Goal: Connect with others: Connect with others

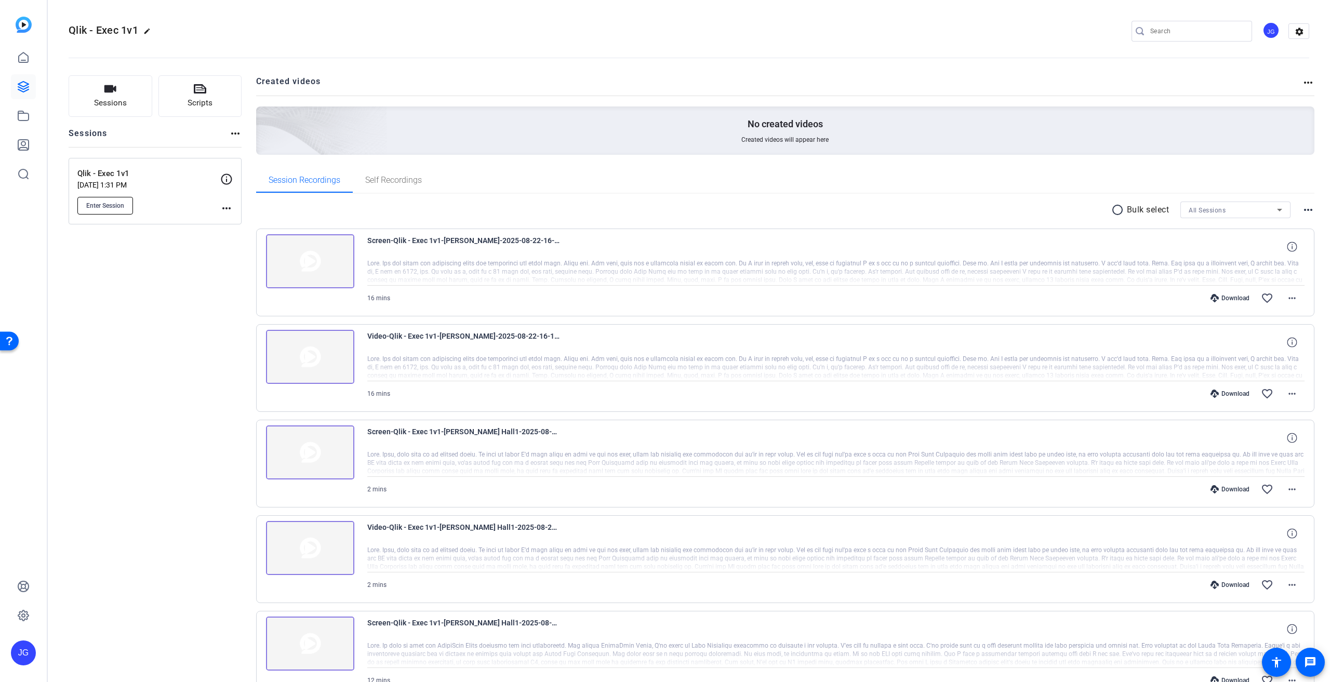
click at [113, 203] on span "Enter Session" at bounding box center [105, 206] width 38 height 8
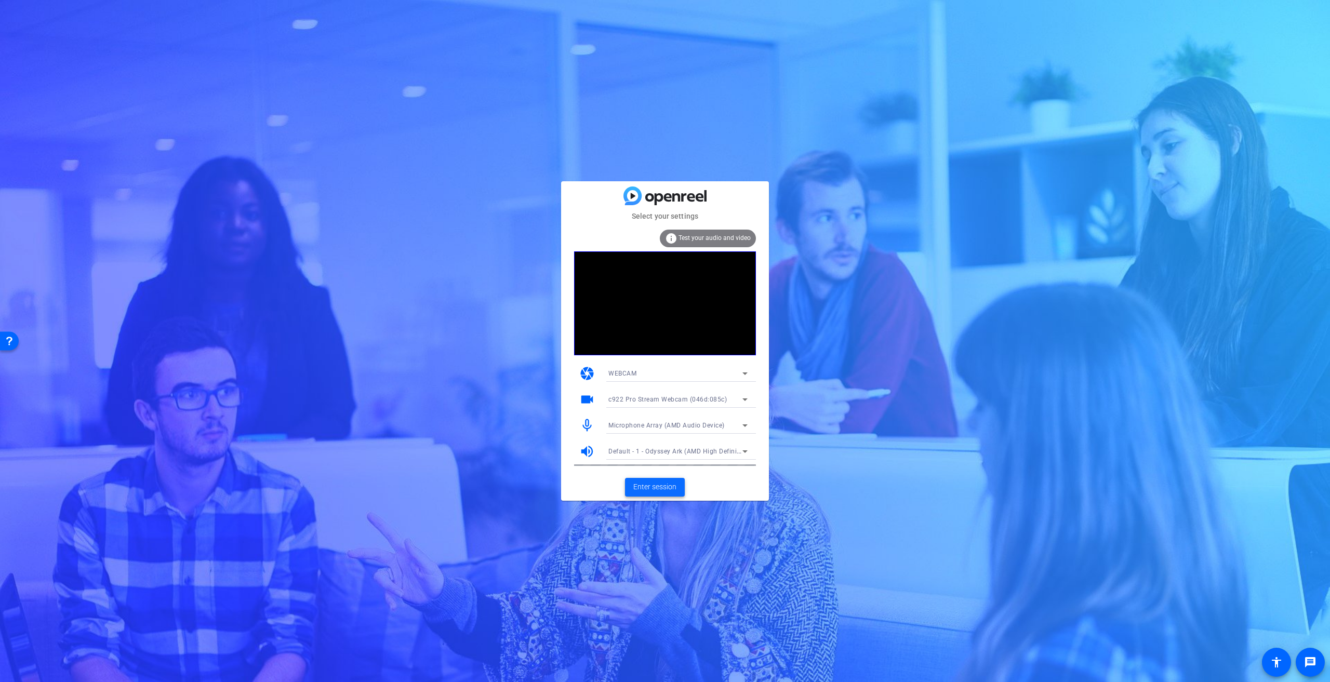
click at [656, 491] on span "Enter session" at bounding box center [654, 487] width 43 height 11
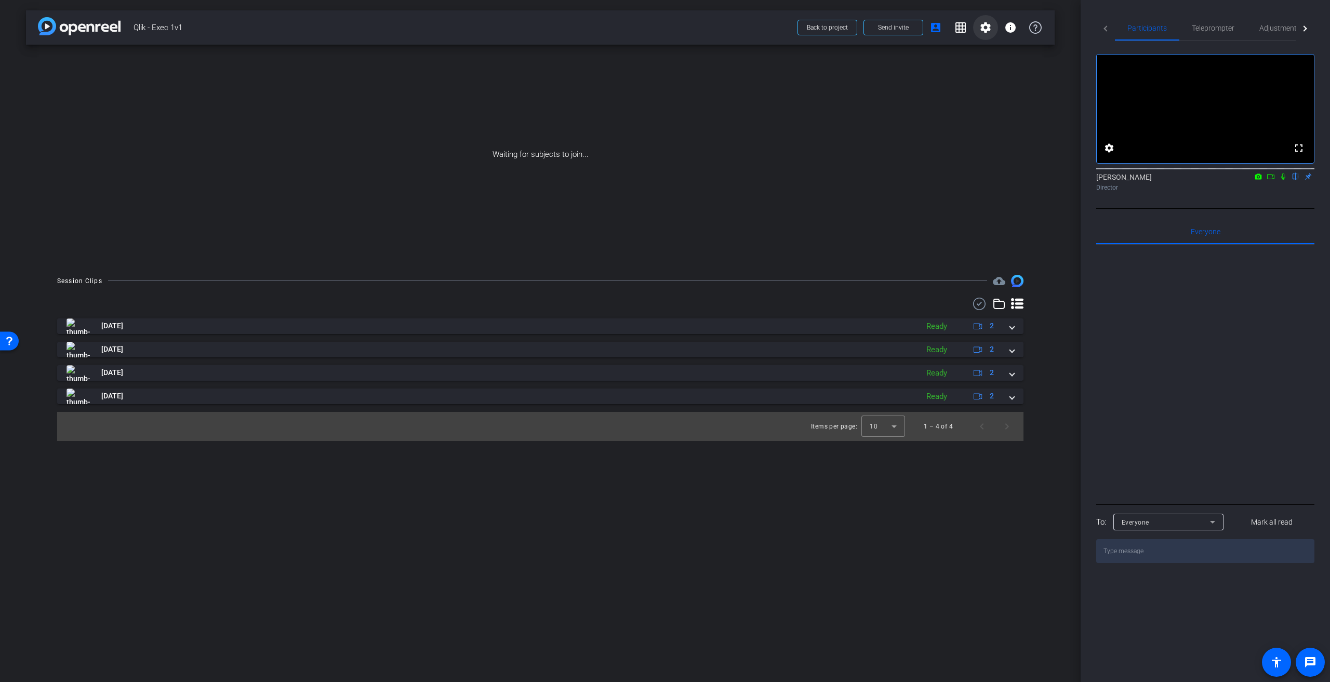
click at [987, 24] on mat-icon "settings" at bounding box center [985, 27] width 12 height 12
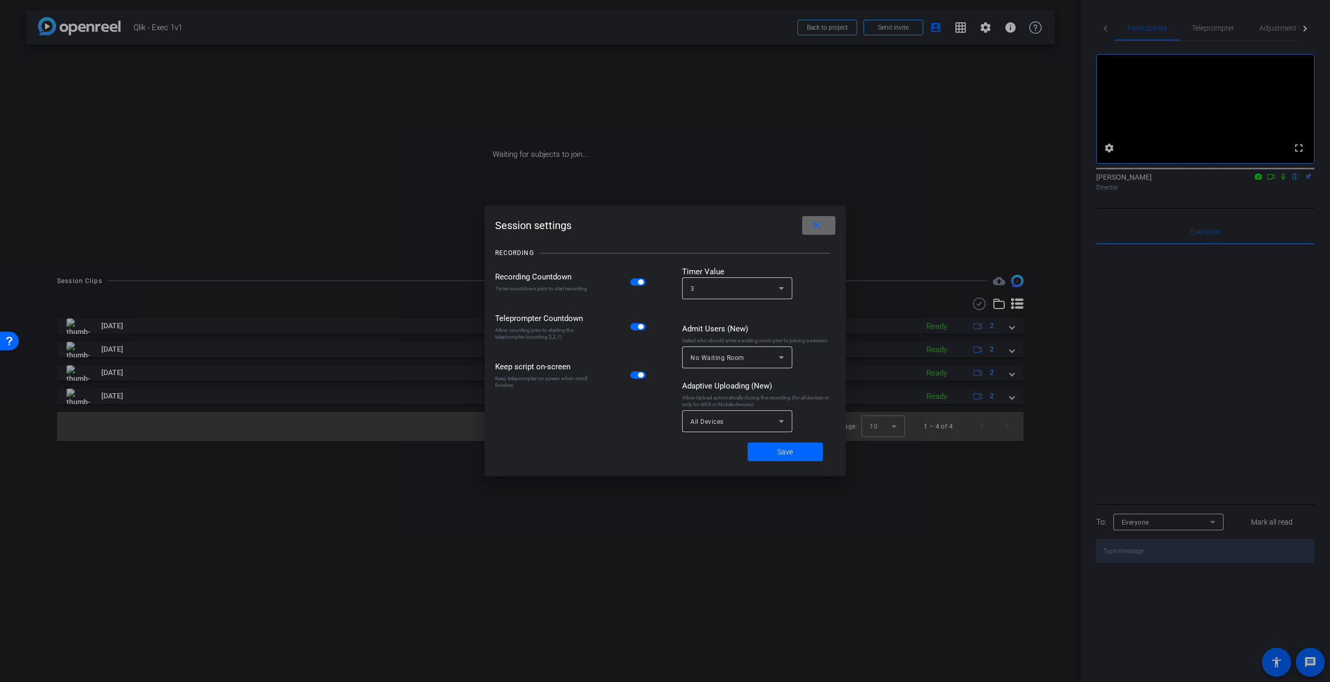
click at [824, 221] on span at bounding box center [818, 225] width 33 height 25
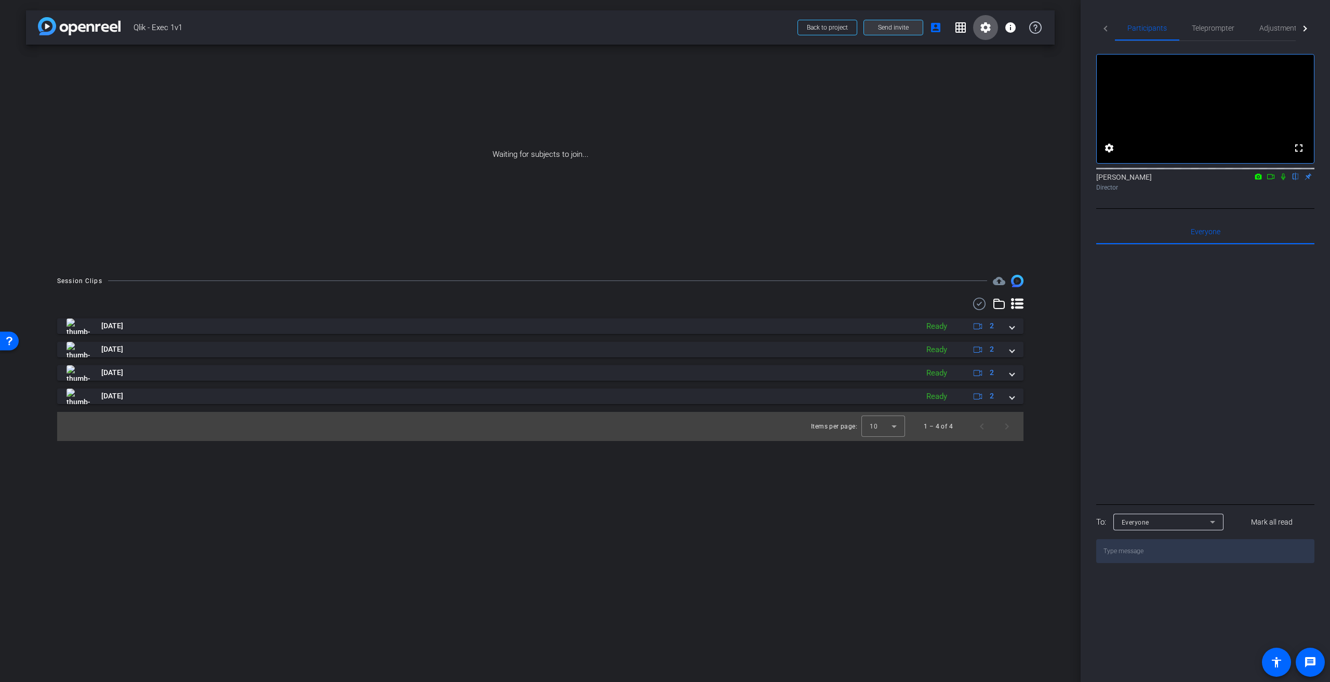
click at [879, 26] on span "Send invite" at bounding box center [893, 27] width 31 height 8
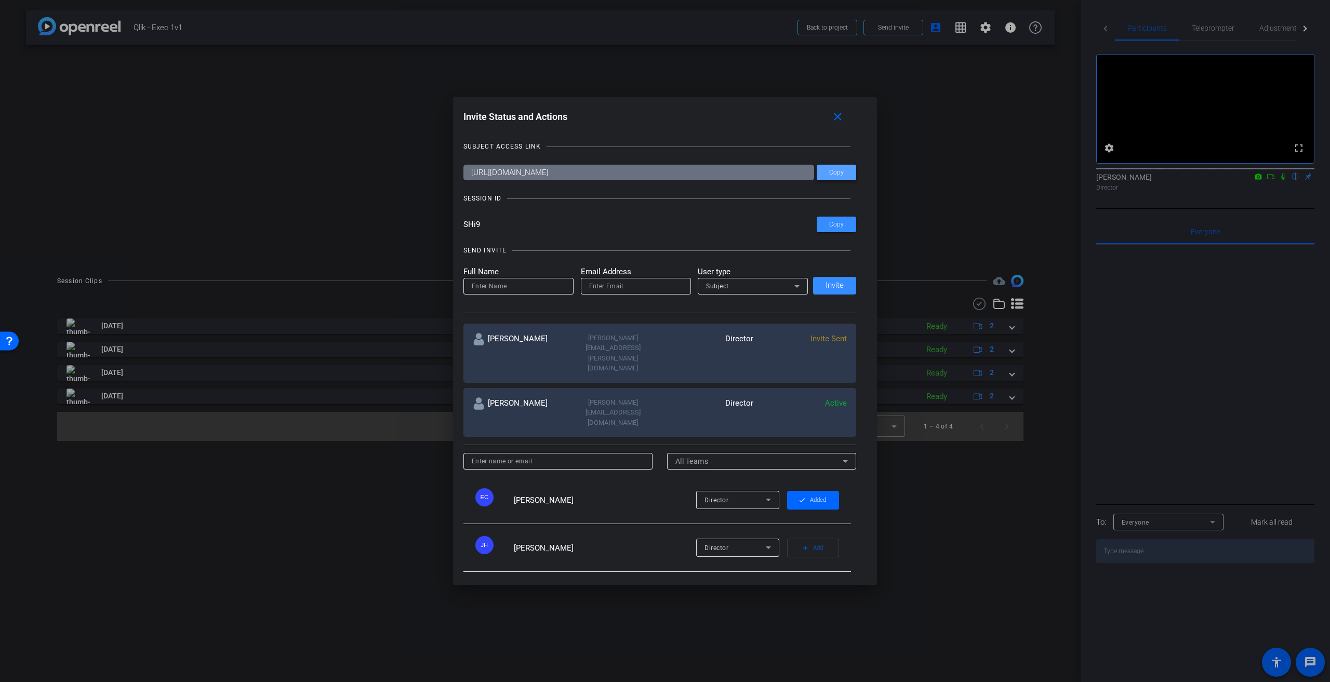
click at [837, 168] on span at bounding box center [836, 172] width 39 height 25
click at [837, 113] on mat-icon "close" at bounding box center [837, 117] width 13 height 13
